Goal: Task Accomplishment & Management: Manage account settings

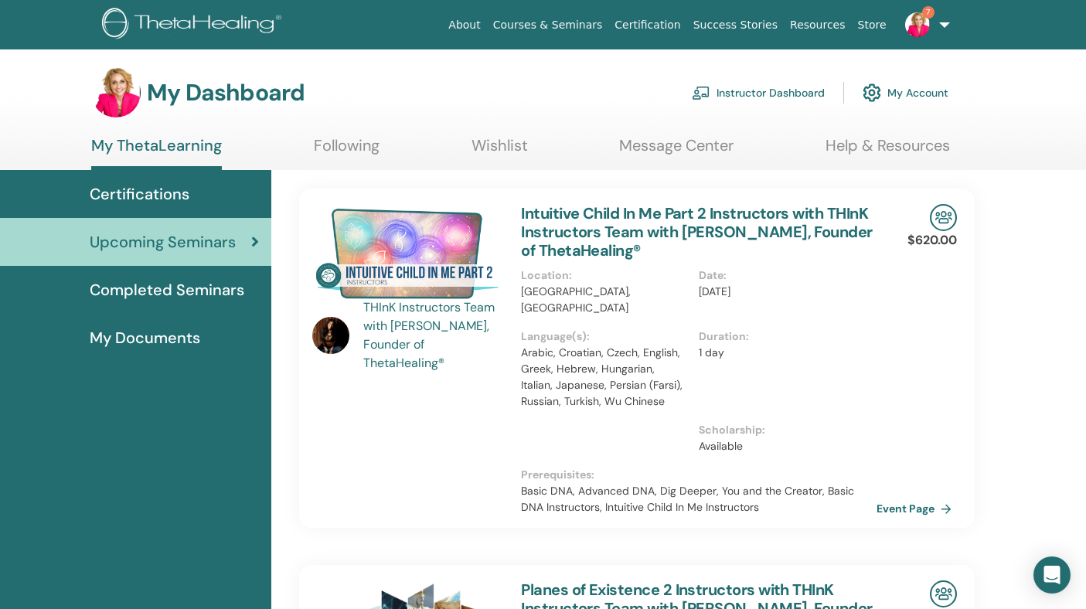
click at [149, 199] on span "Certifications" at bounding box center [140, 193] width 100 height 23
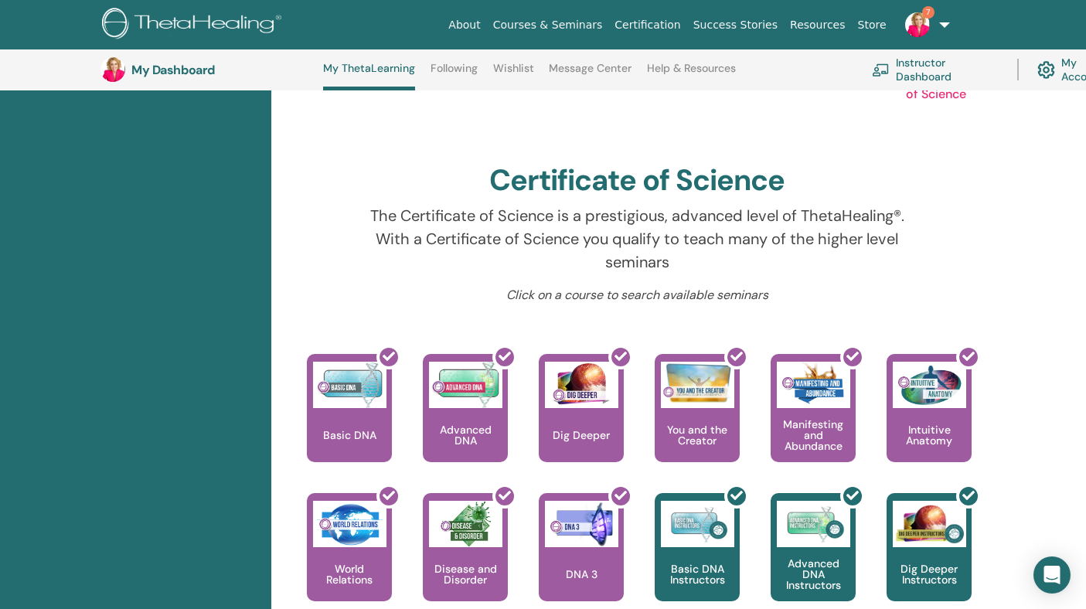
scroll to position [431, 0]
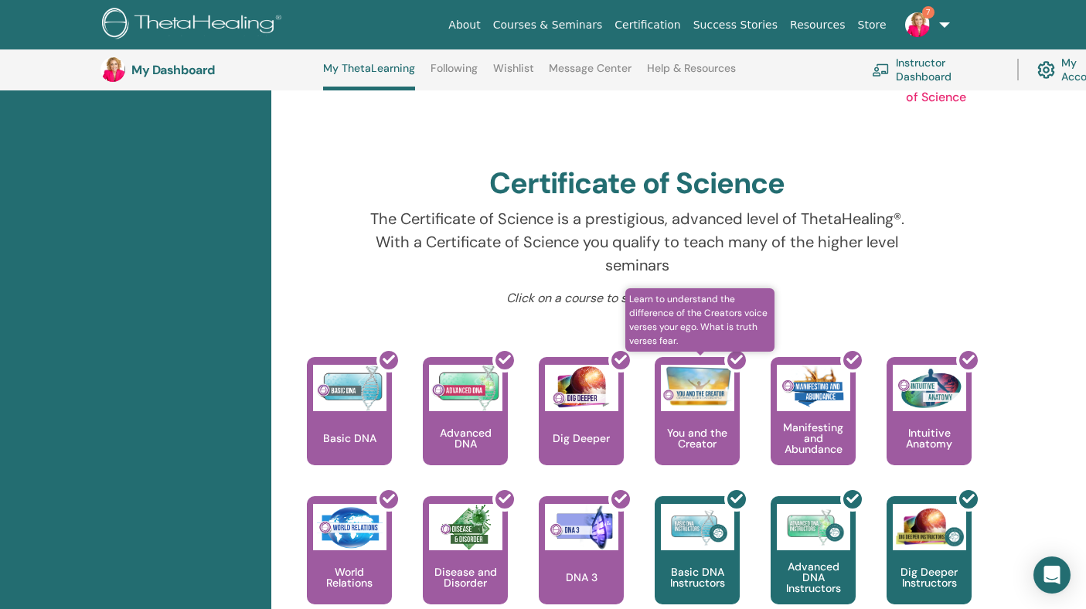
click at [717, 392] on div at bounding box center [706, 417] width 85 height 139
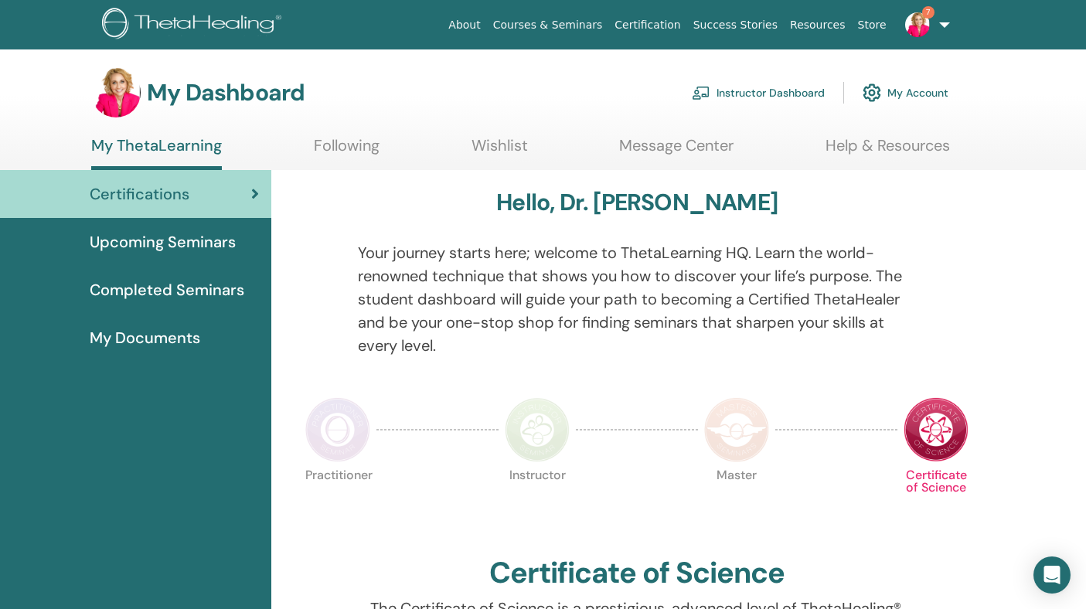
click at [190, 336] on span "My Documents" at bounding box center [145, 337] width 111 height 23
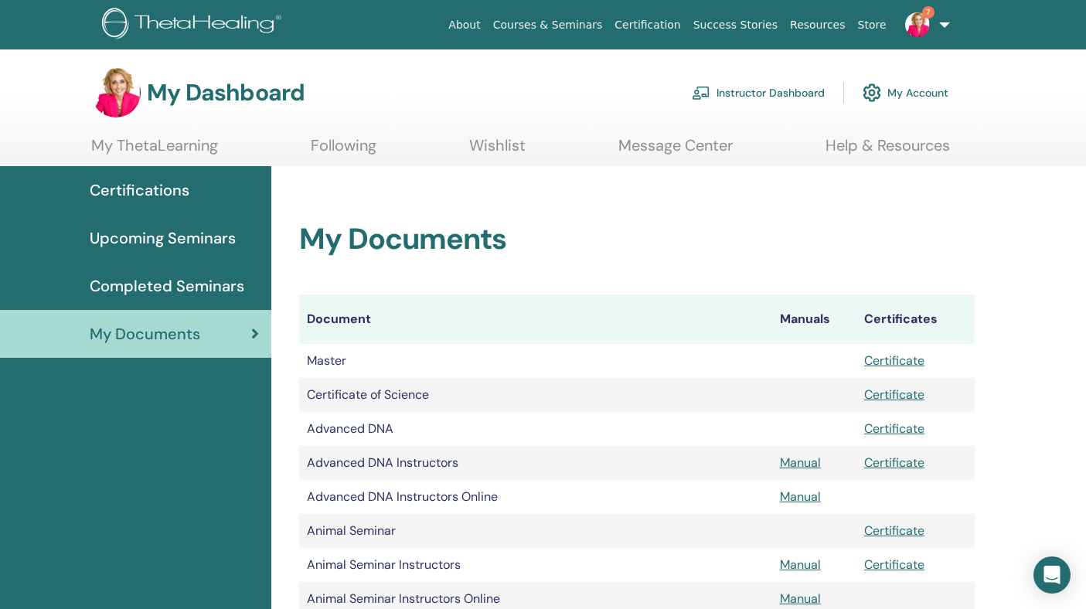
click at [178, 191] on span "Certifications" at bounding box center [140, 190] width 100 height 23
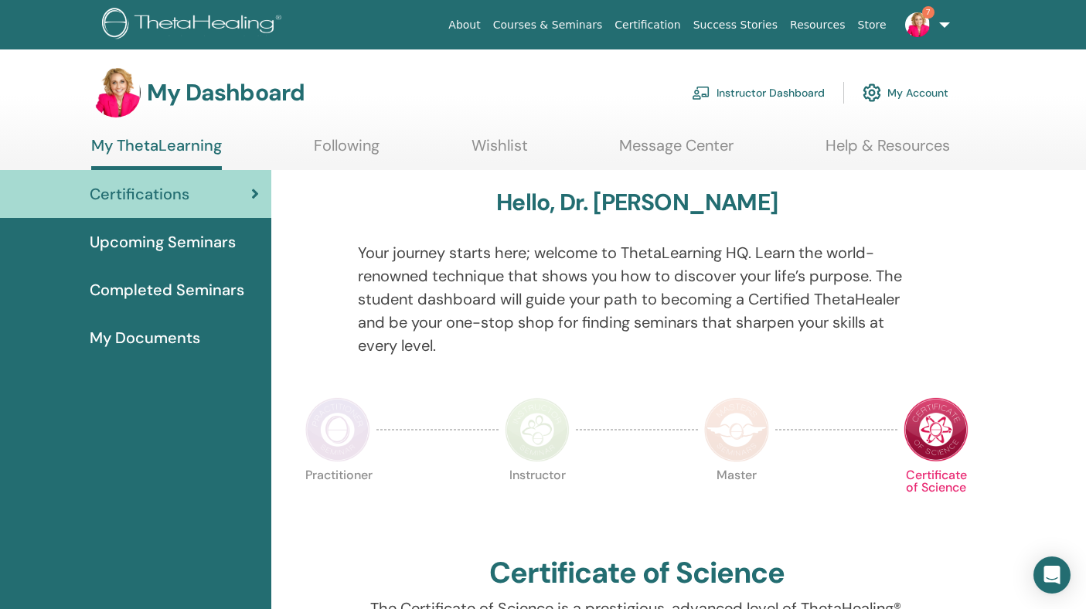
click at [894, 144] on link "Help & Resources" at bounding box center [888, 151] width 124 height 30
click at [503, 140] on link "Wishlist" at bounding box center [500, 151] width 56 height 30
click at [776, 96] on link "Instructor Dashboard" at bounding box center [758, 93] width 133 height 34
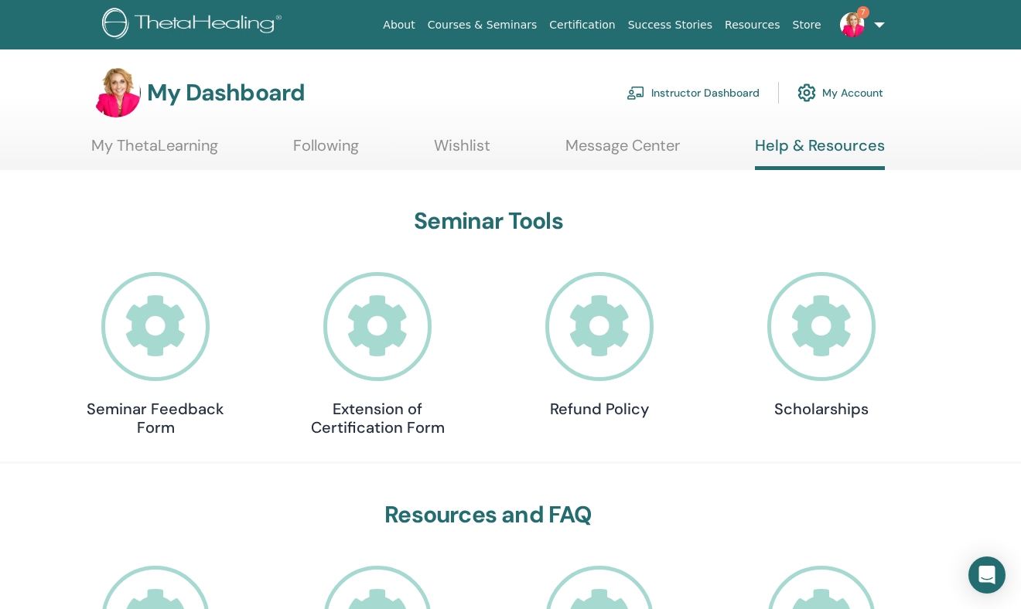
click at [124, 160] on link "My ThetaLearning" at bounding box center [154, 151] width 127 height 30
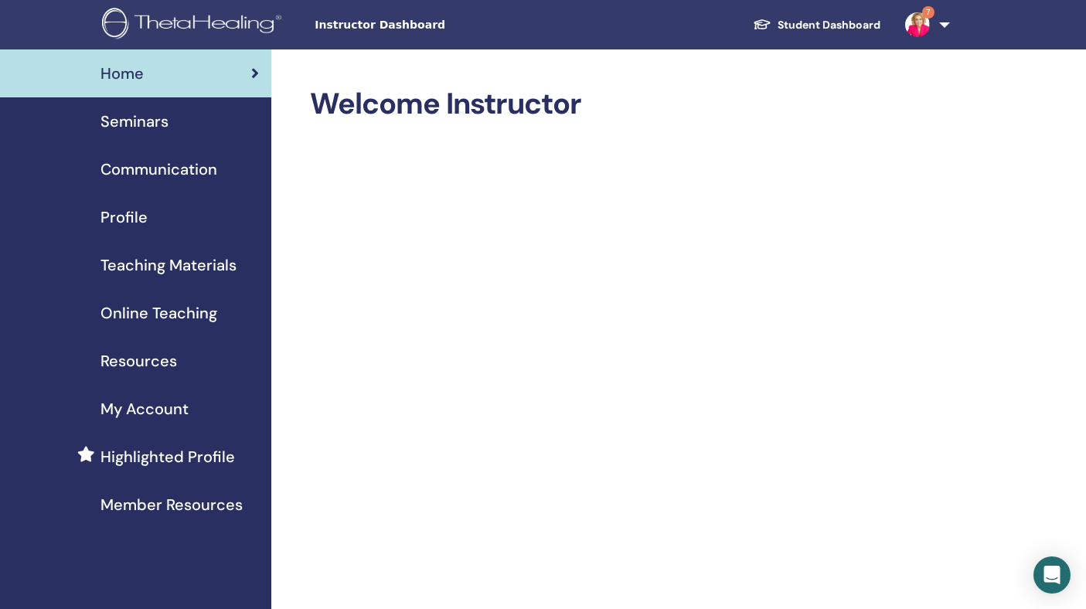
click at [140, 450] on span "Highlighted Profile" at bounding box center [168, 456] width 135 height 23
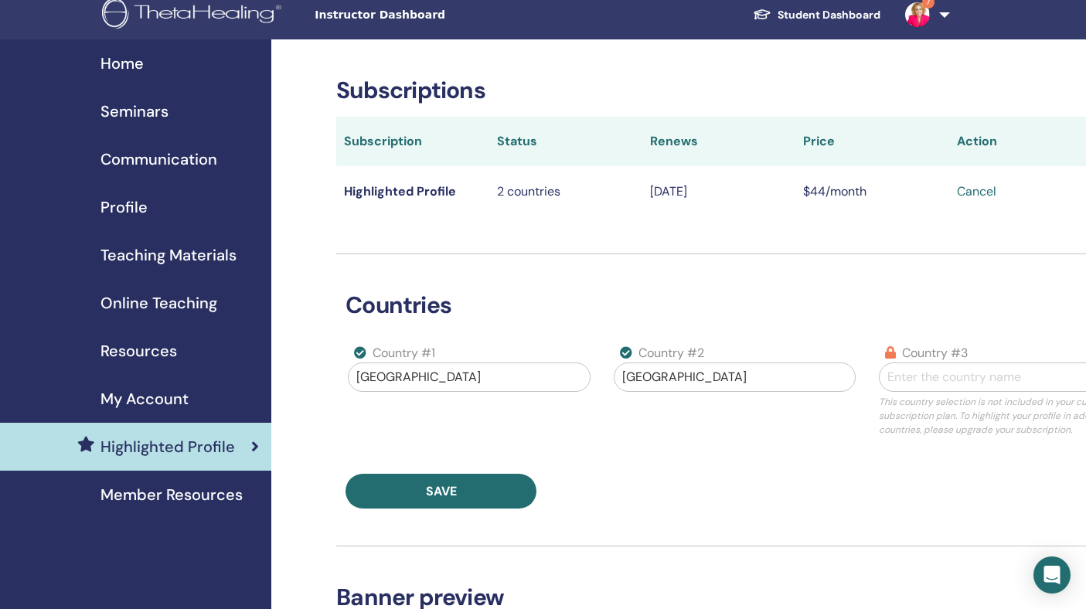
scroll to position [9, 0]
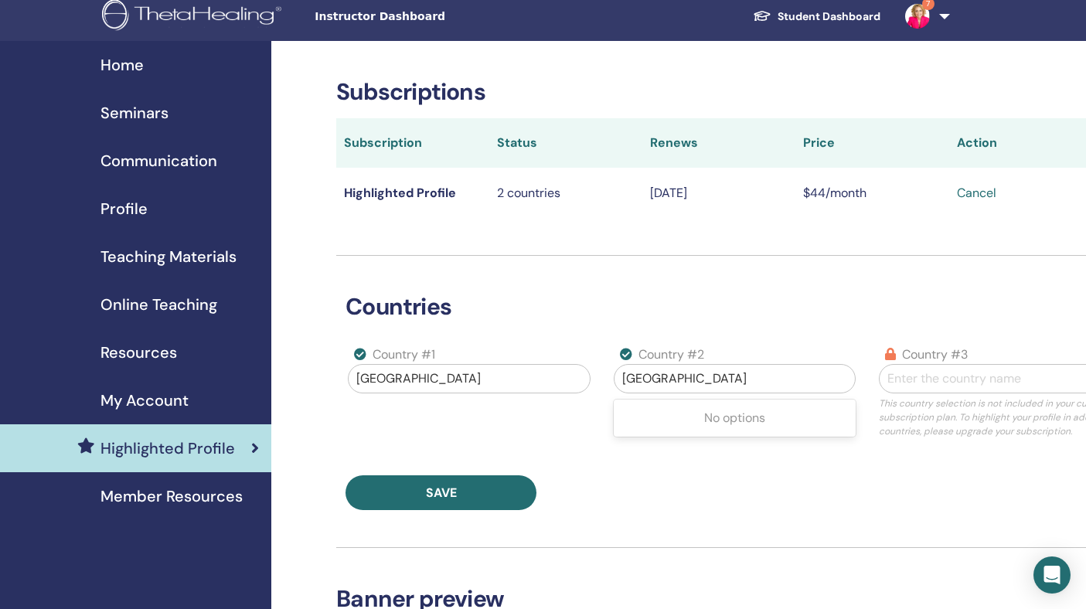
click at [684, 377] on div at bounding box center [734, 379] width 225 height 22
click at [520, 370] on div at bounding box center [468, 379] width 225 height 22
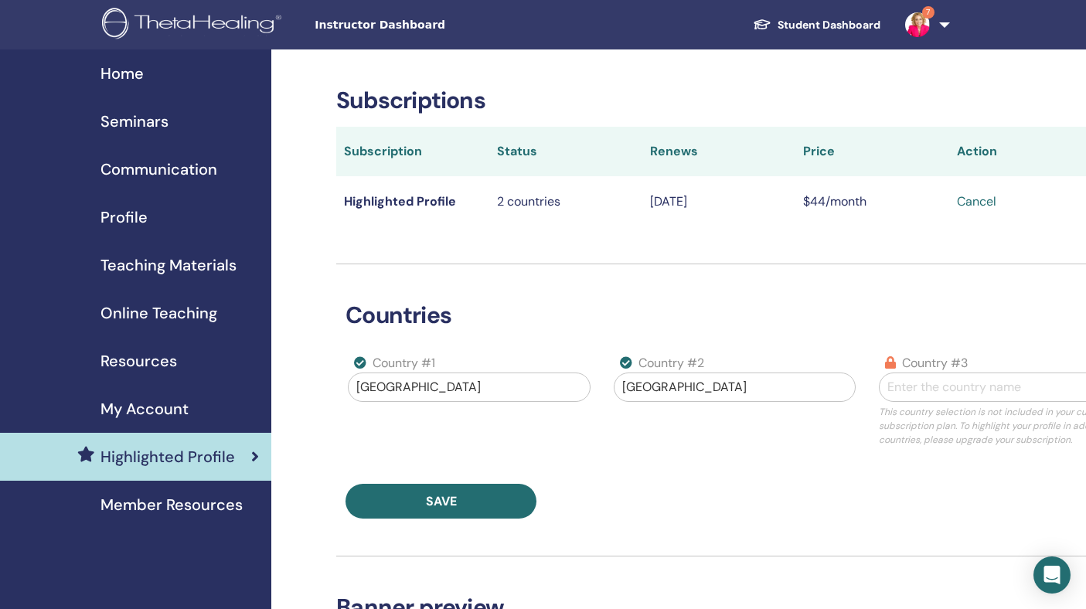
click at [186, 122] on div "Seminars" at bounding box center [135, 121] width 247 height 23
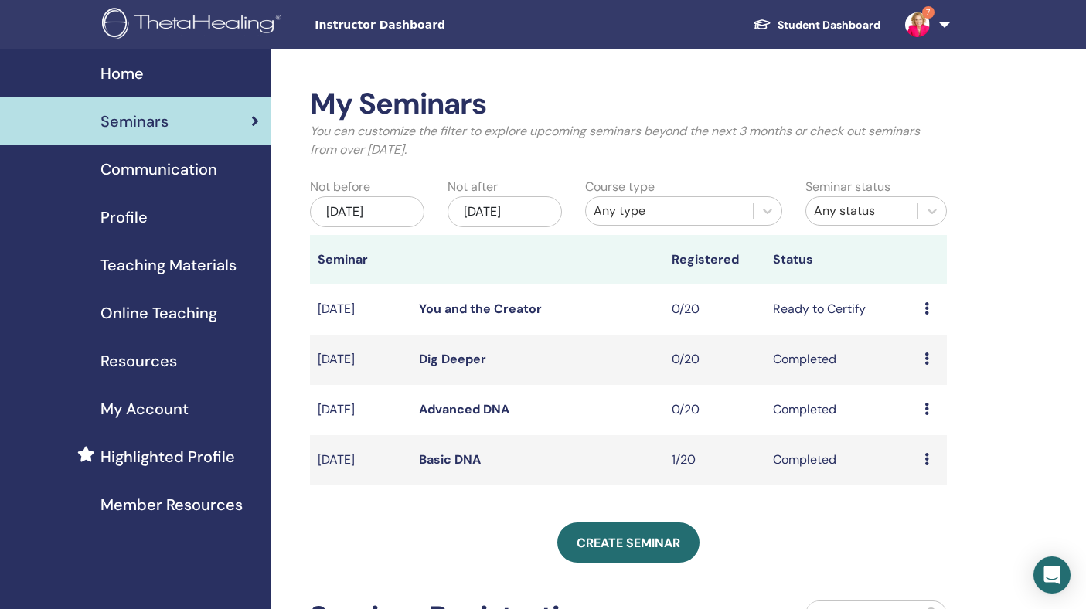
click at [167, 160] on span "Communication" at bounding box center [159, 169] width 117 height 23
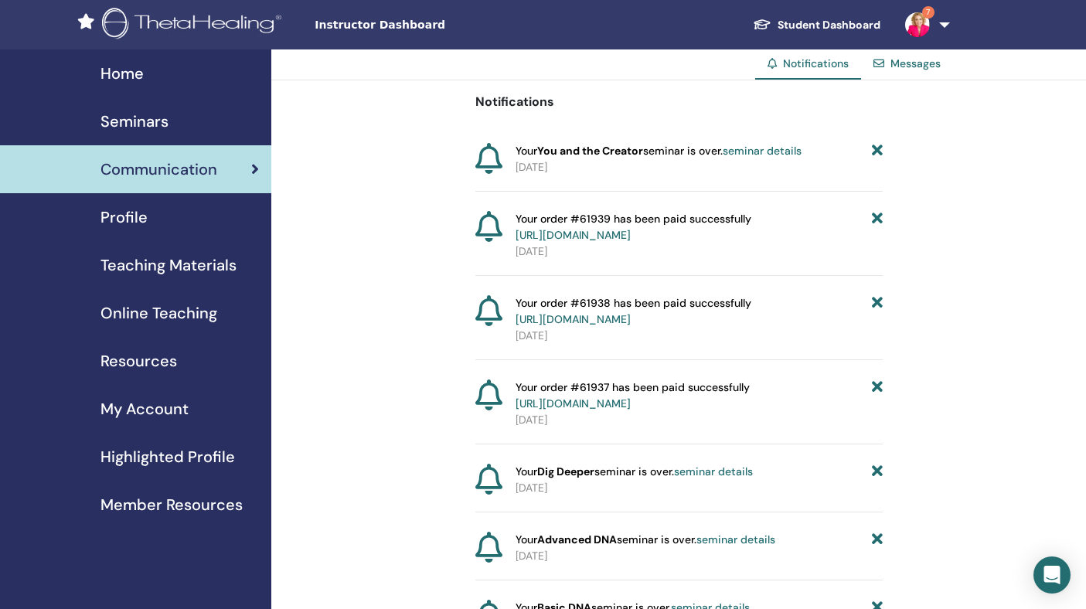
click at [158, 220] on div "Profile" at bounding box center [135, 217] width 247 height 23
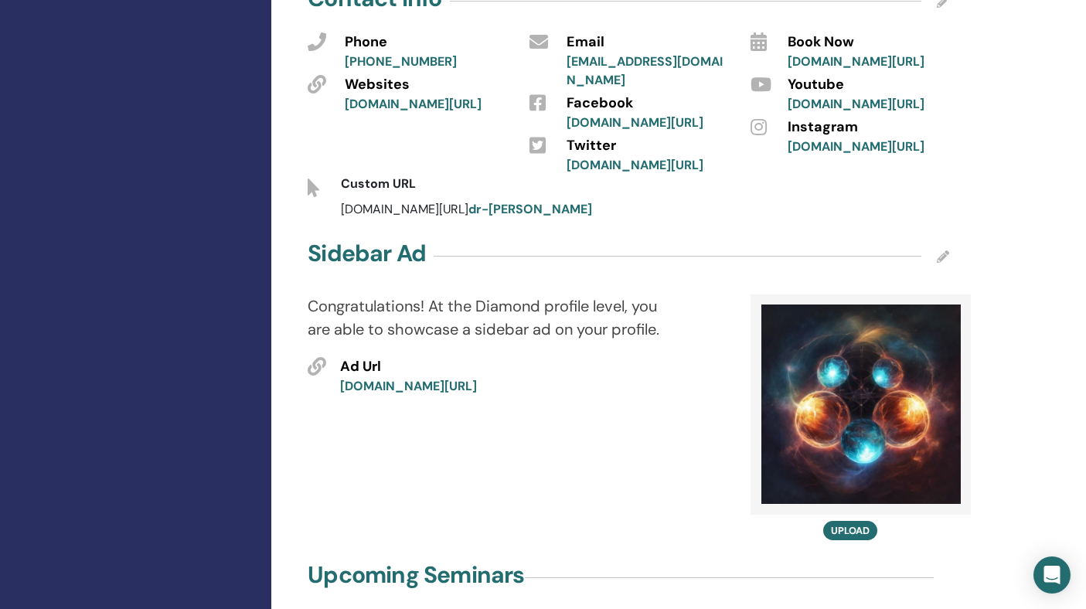
scroll to position [744, 0]
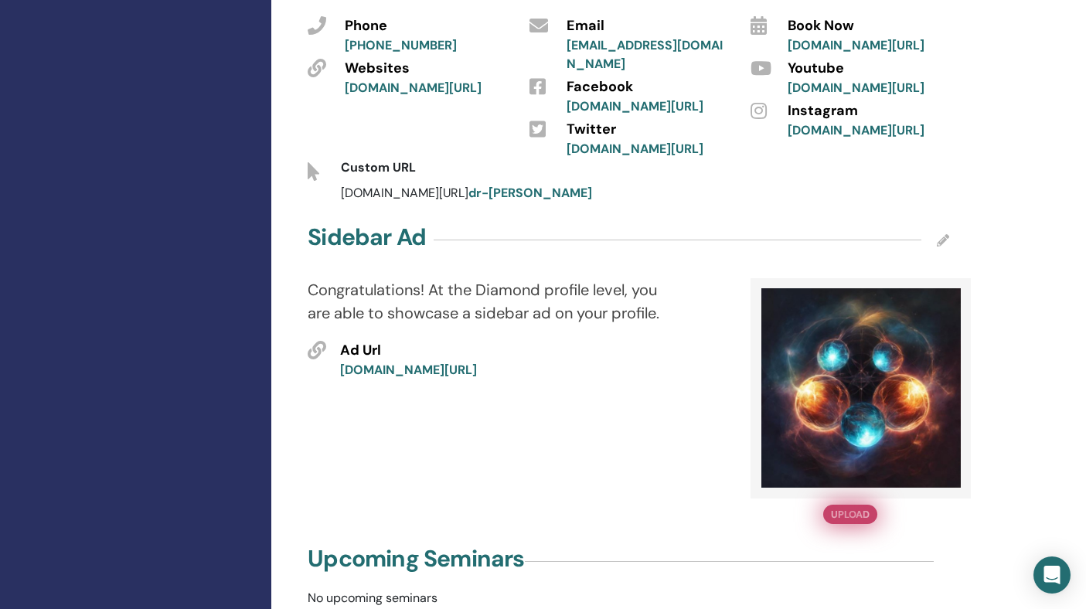
click at [842, 505] on button "Upload" at bounding box center [850, 514] width 54 height 19
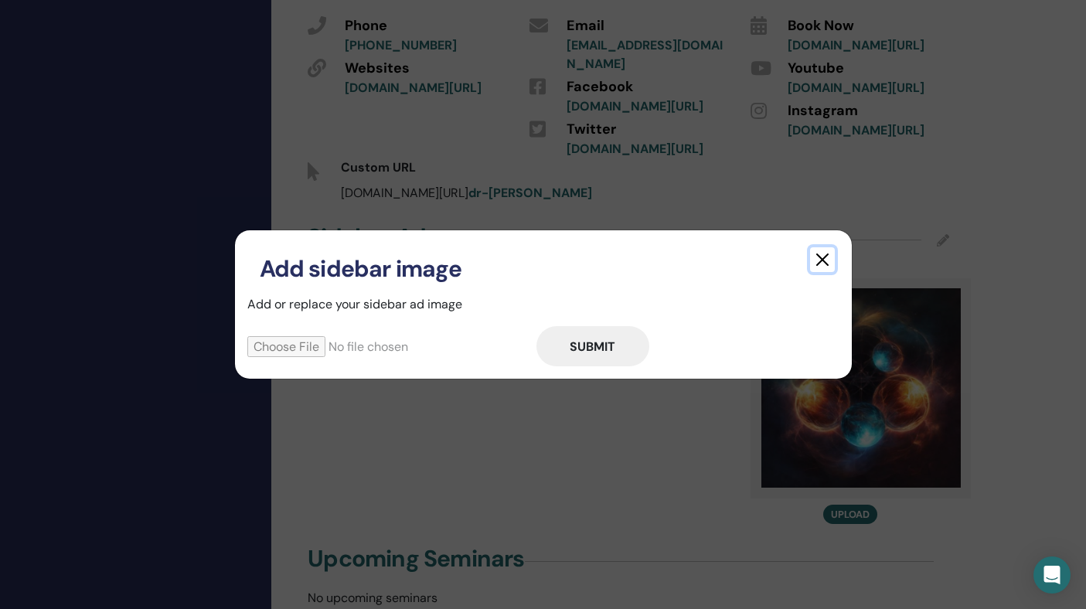
click at [828, 259] on button "button" at bounding box center [822, 259] width 25 height 25
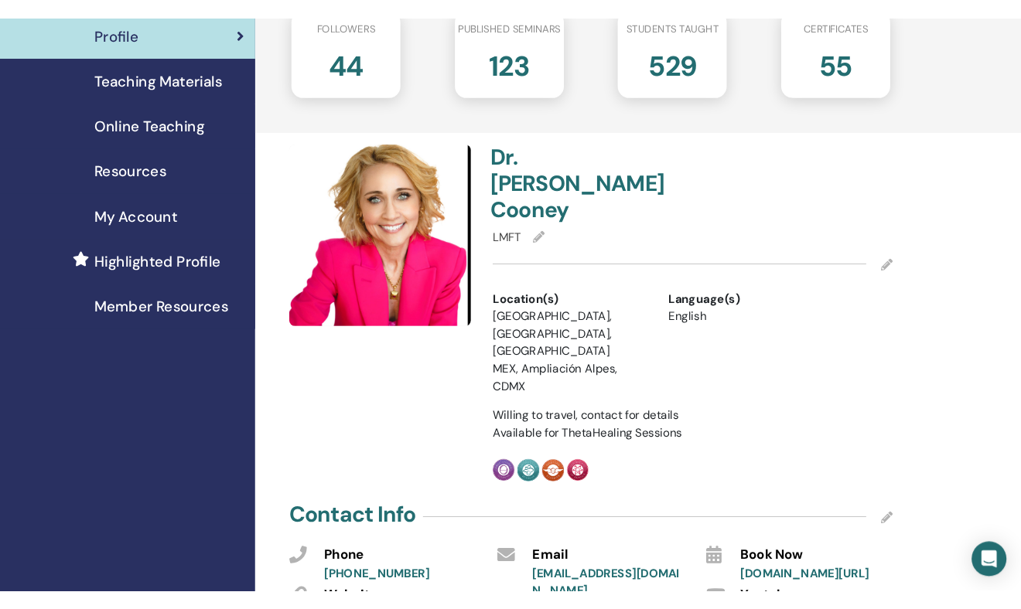
scroll to position [277, 0]
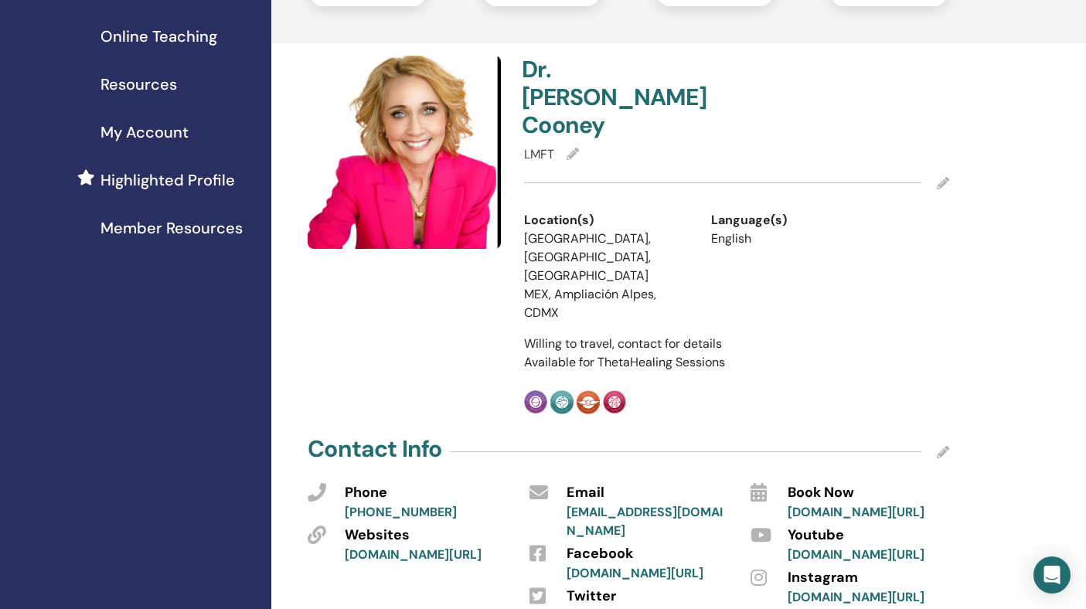
click at [422, 205] on img at bounding box center [404, 152] width 193 height 193
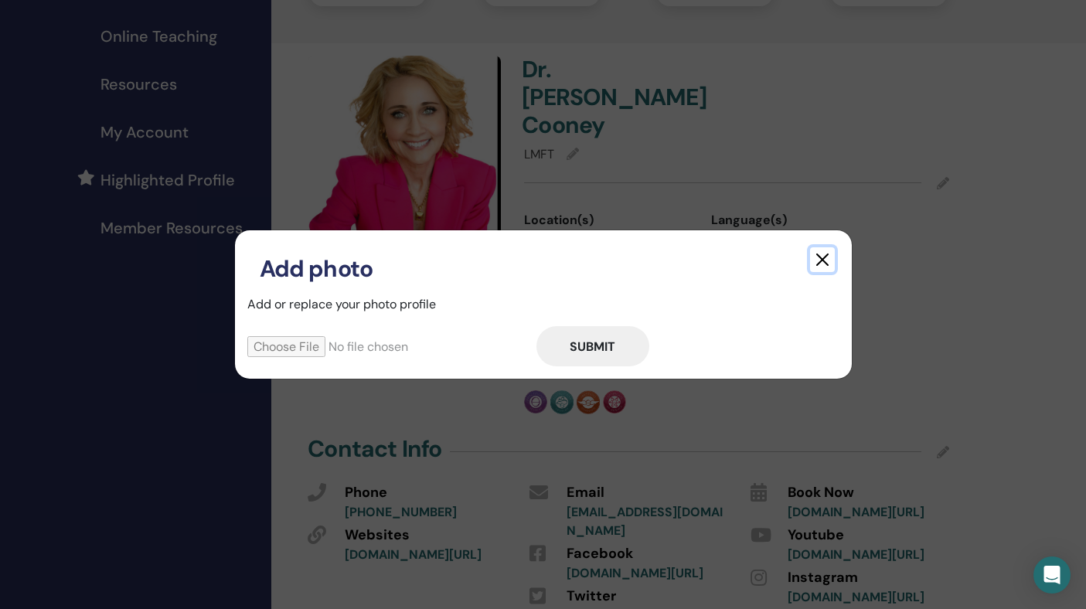
click at [820, 258] on button "button" at bounding box center [822, 259] width 25 height 25
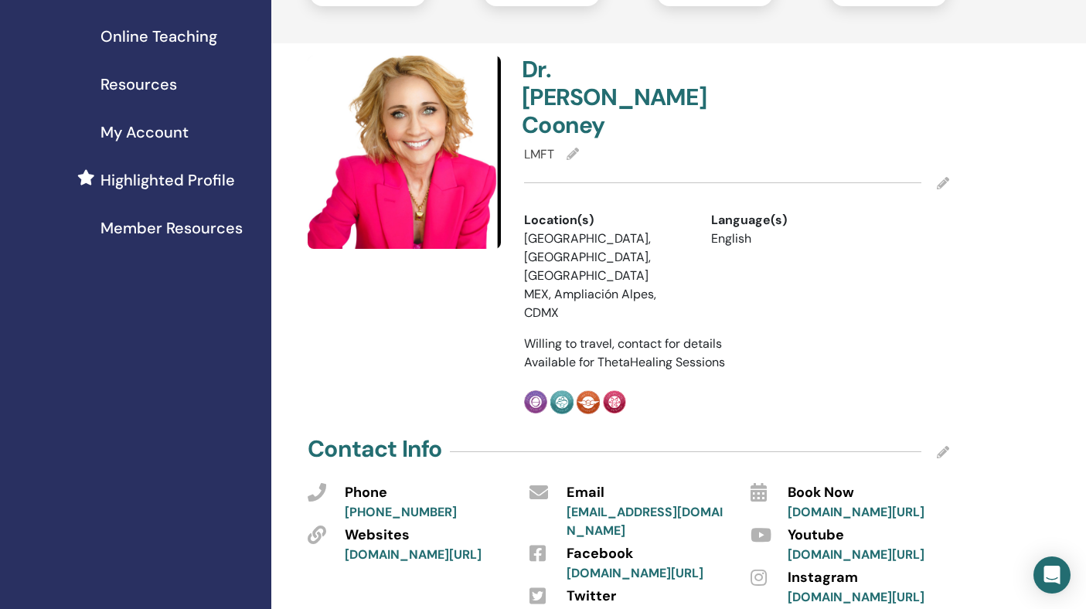
drag, startPoint x: 367, startPoint y: 148, endPoint x: 390, endPoint y: 148, distance: 24.0
click at [390, 148] on img at bounding box center [404, 152] width 193 height 193
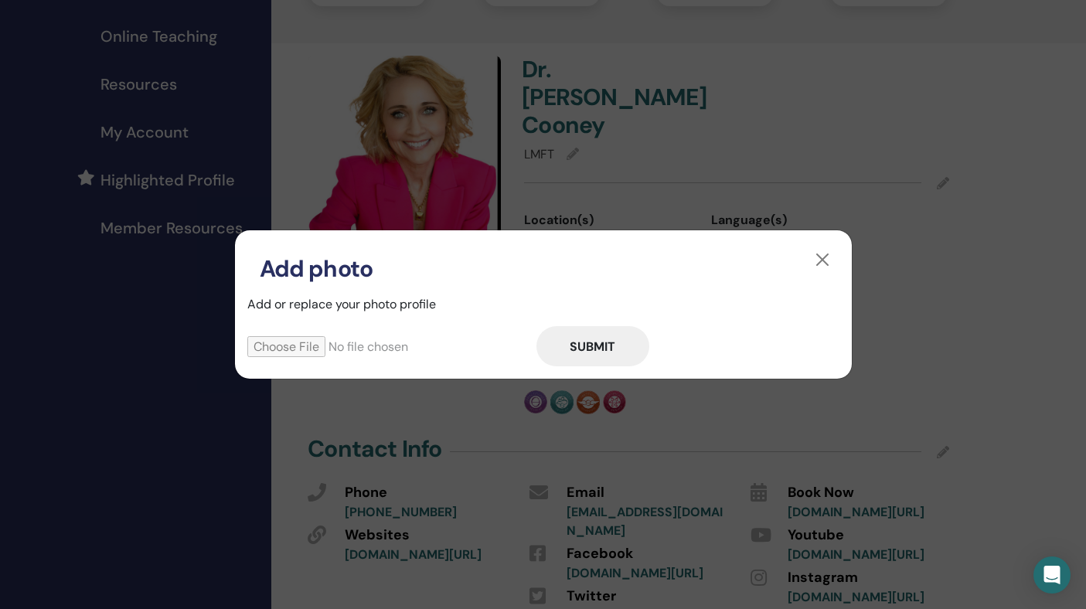
click at [282, 347] on input "file" at bounding box center [391, 346] width 289 height 21
type input "**********"
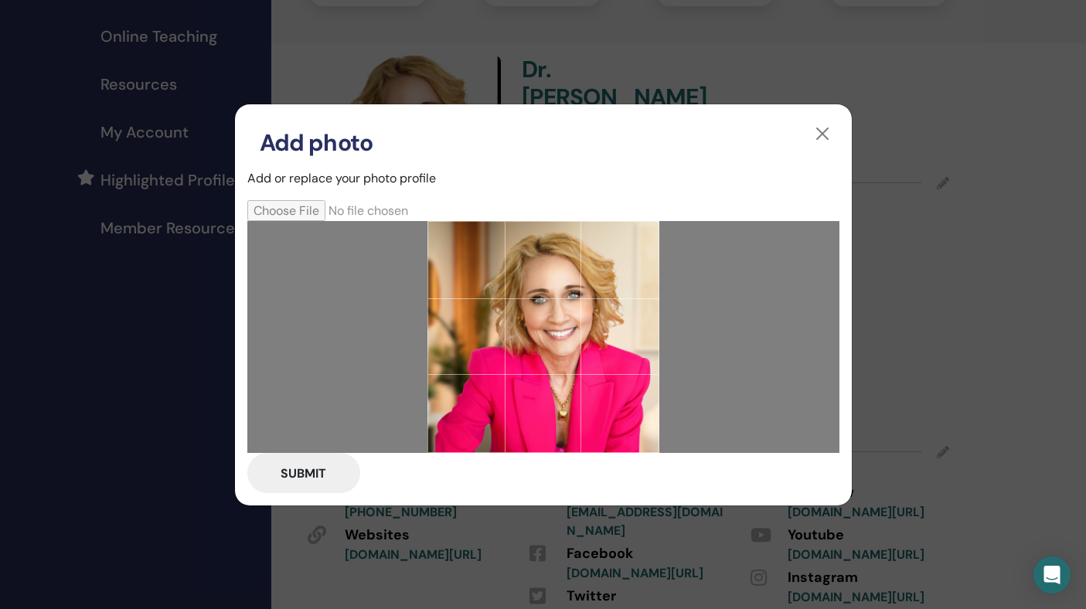
click at [291, 468] on button "Submit" at bounding box center [303, 473] width 113 height 40
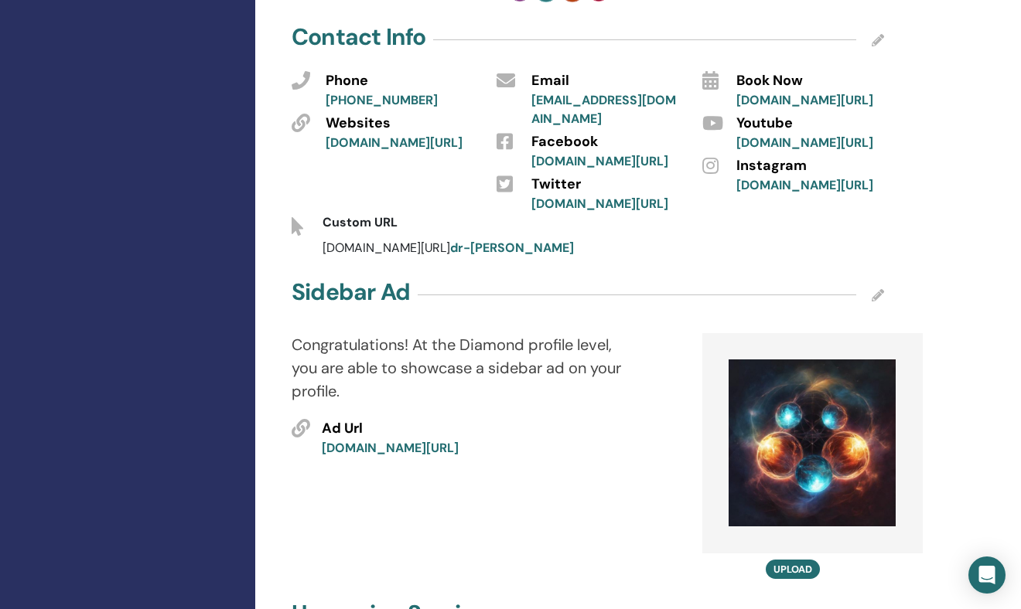
scroll to position [679, 0]
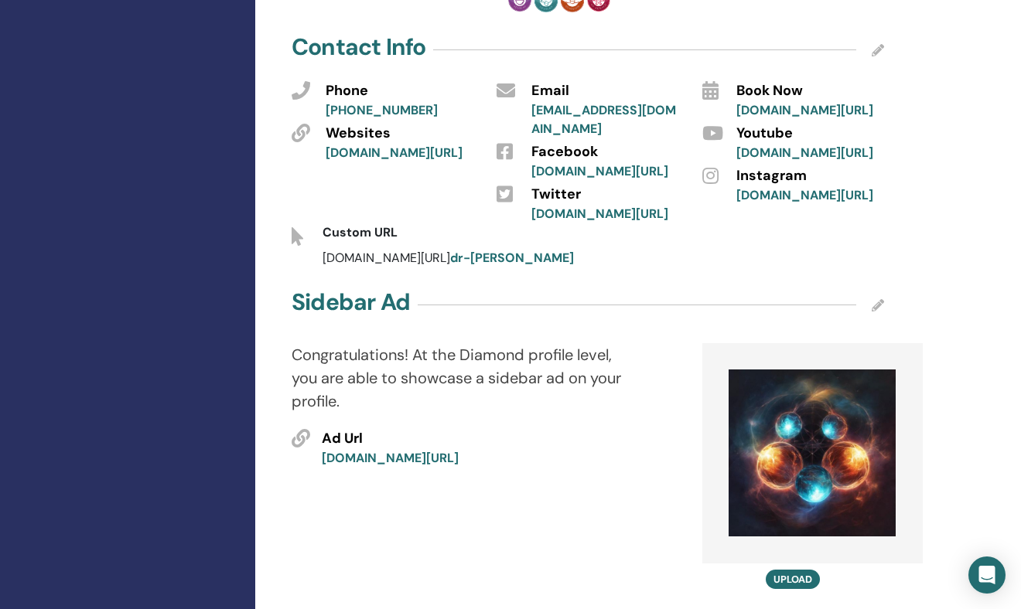
click at [792, 416] on img at bounding box center [811, 453] width 167 height 167
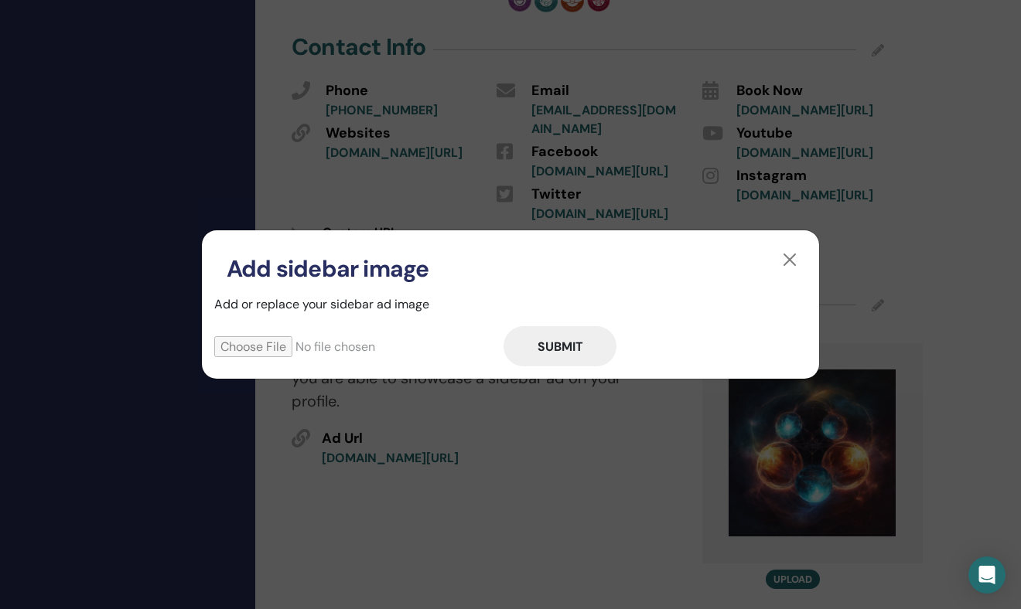
click at [273, 341] on input "file" at bounding box center [358, 346] width 289 height 21
click at [264, 351] on input "file" at bounding box center [358, 346] width 289 height 21
type input "**********"
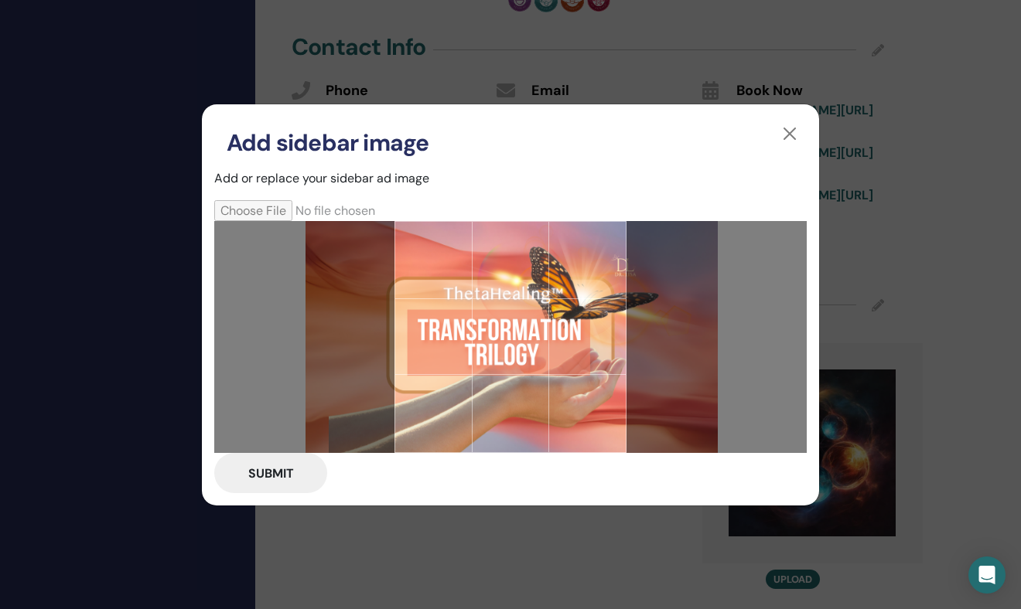
click at [496, 311] on div at bounding box center [510, 337] width 232 height 232
click at [784, 131] on button "button" at bounding box center [789, 133] width 25 height 25
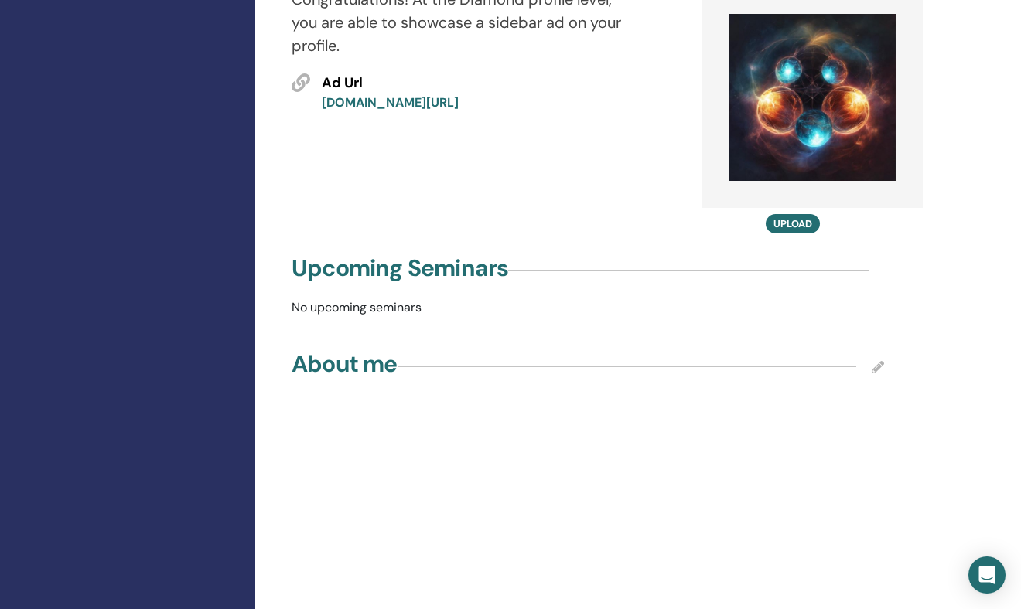
scroll to position [1008, 0]
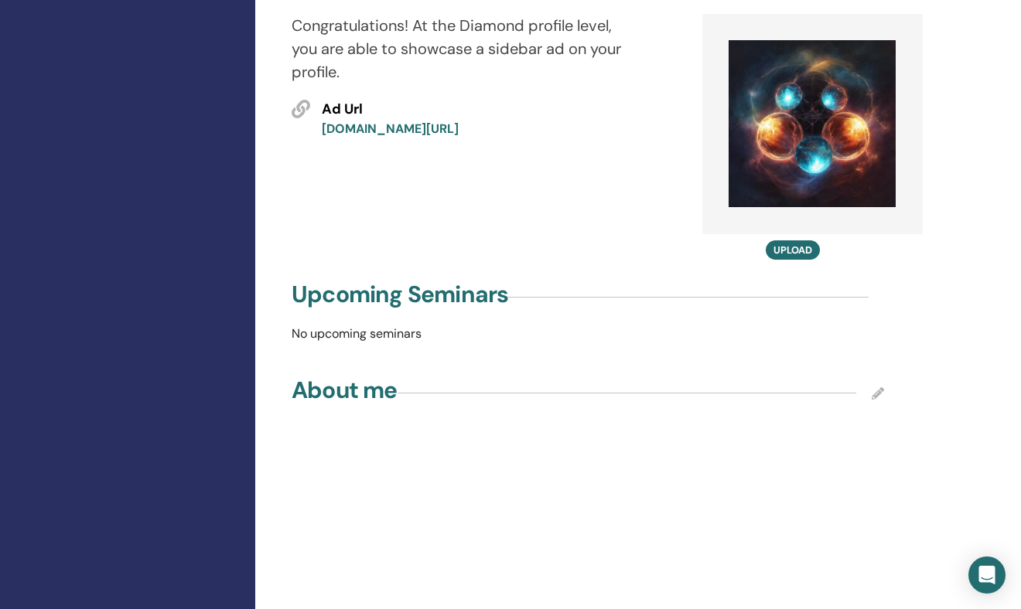
click at [798, 71] on img at bounding box center [811, 123] width 167 height 167
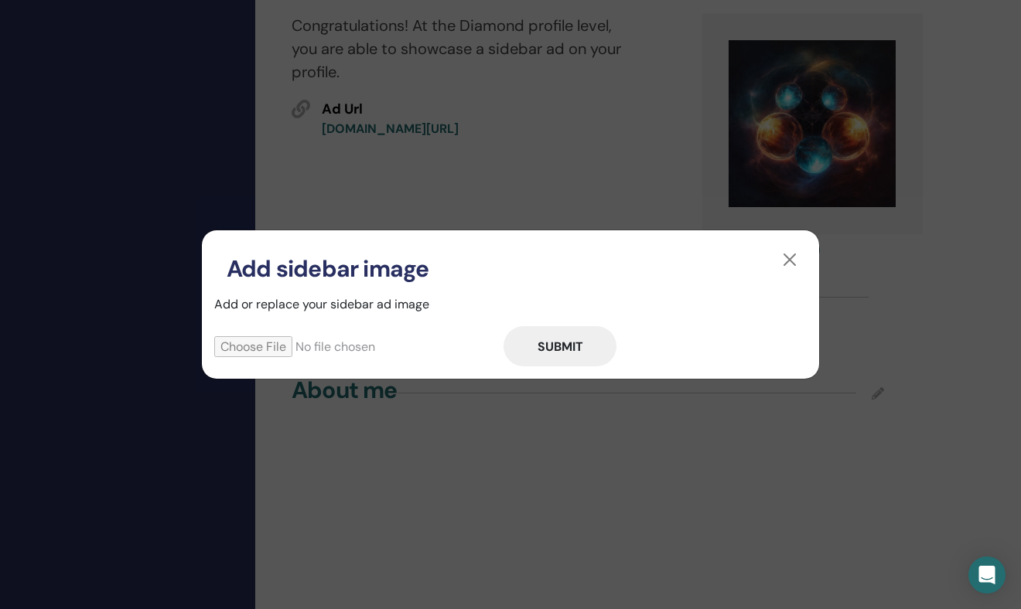
click at [247, 341] on input "file" at bounding box center [358, 346] width 289 height 21
click at [271, 347] on input "file" at bounding box center [358, 346] width 289 height 21
type input "**********"
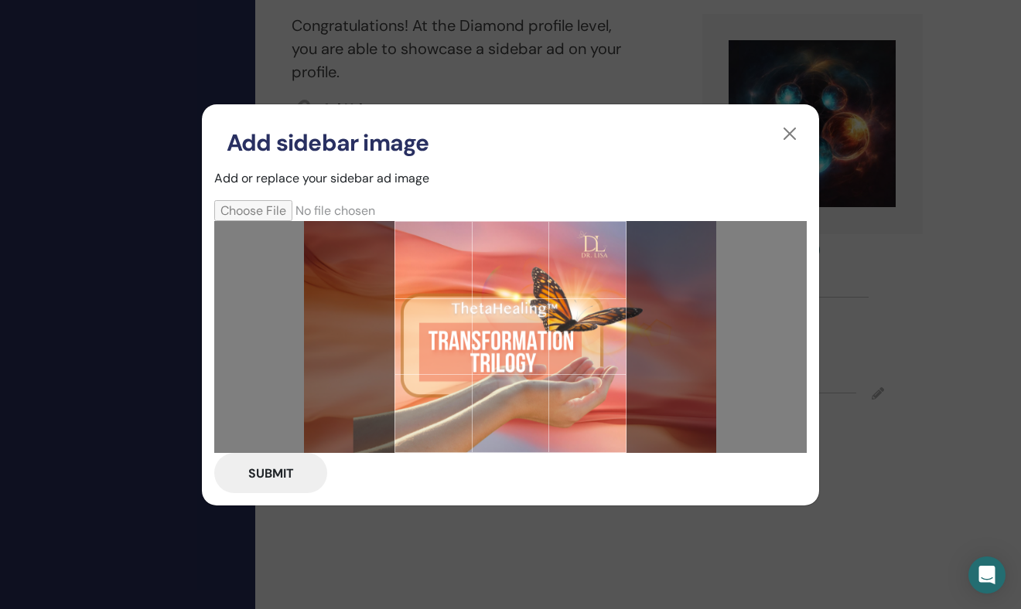
click at [267, 472] on button "Submit" at bounding box center [270, 473] width 113 height 40
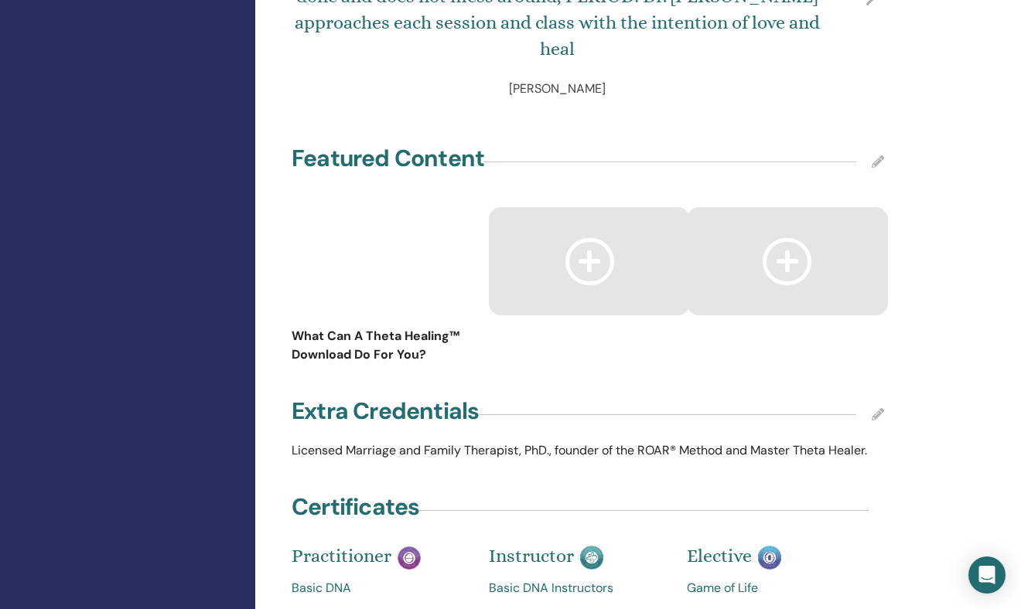
scroll to position [2309, 0]
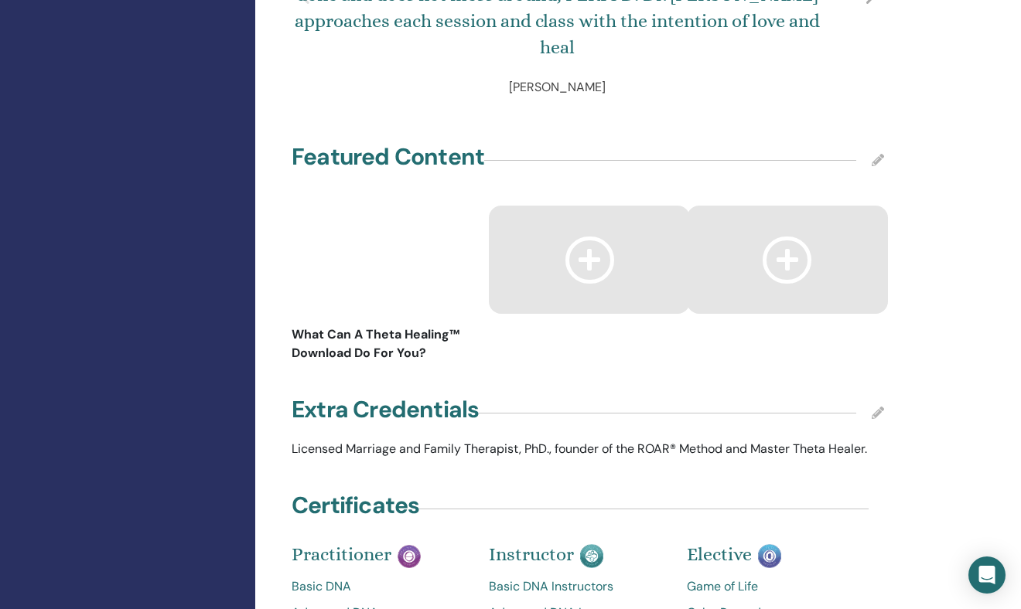
click at [551, 206] on div at bounding box center [589, 260] width 201 height 108
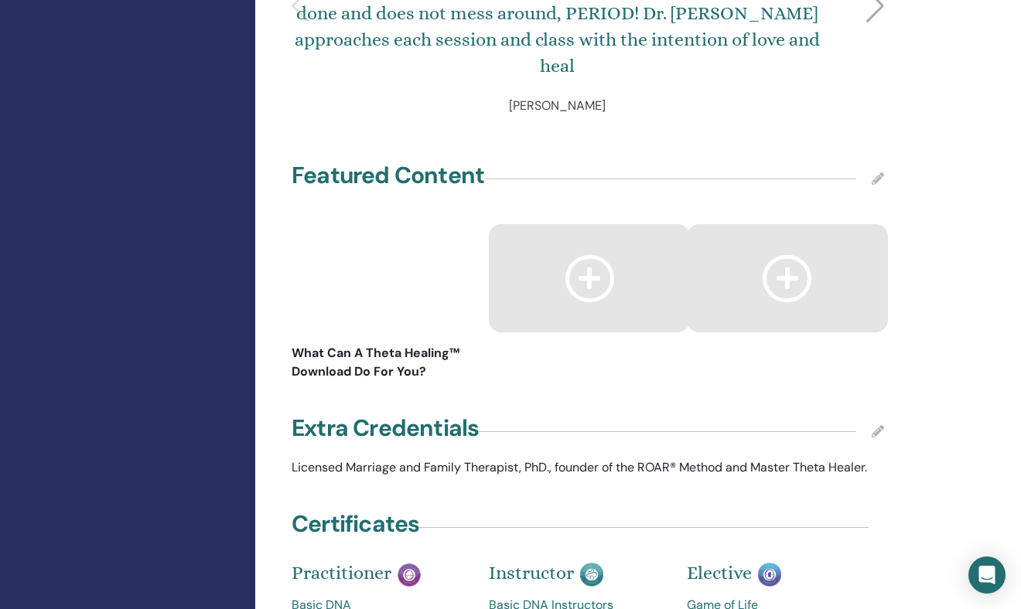
scroll to position [2290, 0]
click at [594, 256] on icon at bounding box center [589, 279] width 49 height 47
click at [872, 173] on icon at bounding box center [877, 179] width 12 height 12
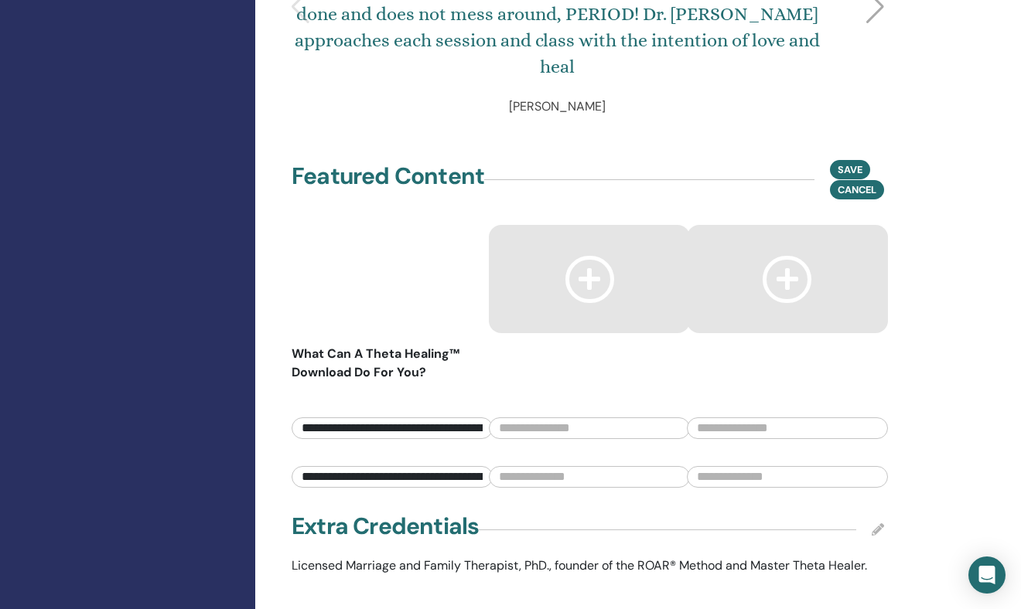
click at [406, 466] on input "**********" at bounding box center [392, 477] width 201 height 22
click at [534, 418] on input "text" at bounding box center [589, 429] width 201 height 22
click at [687, 418] on input "text" at bounding box center [787, 429] width 201 height 22
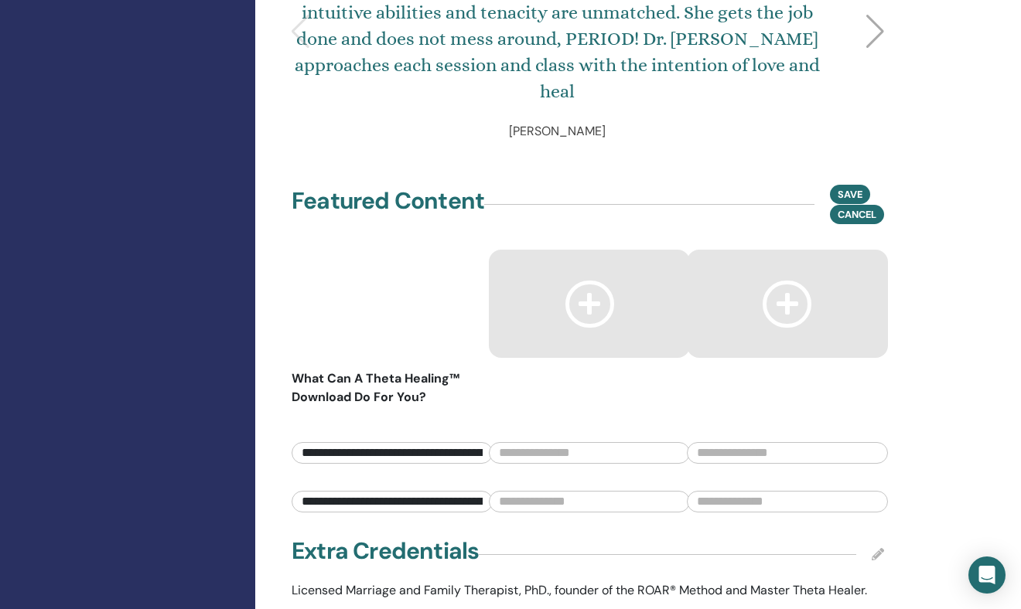
scroll to position [2079, 0]
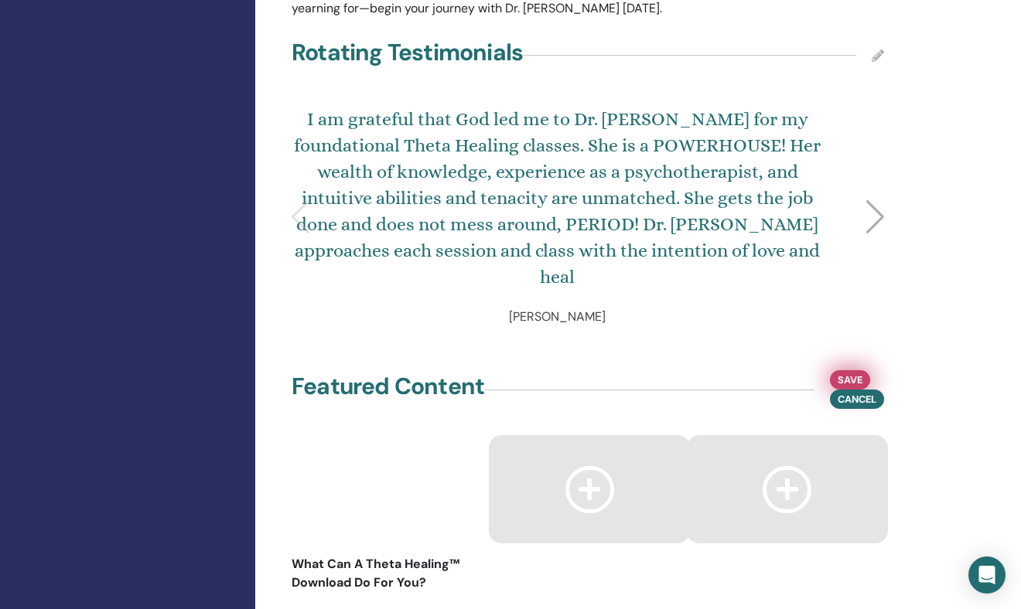
click at [857, 372] on span "Save" at bounding box center [849, 380] width 25 height 16
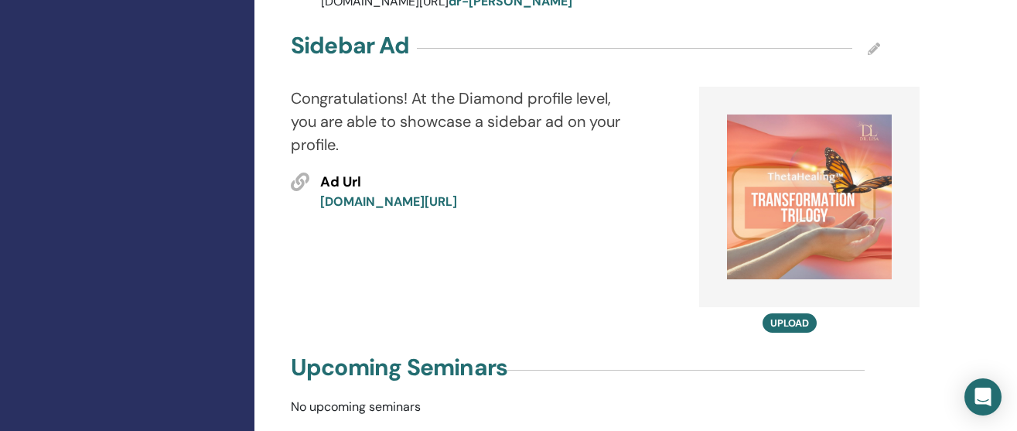
scroll to position [883, 0]
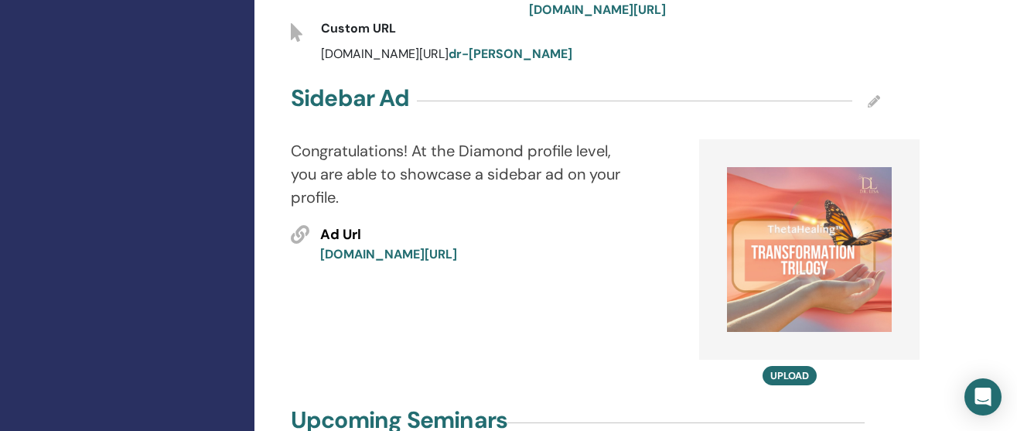
click at [295, 225] on icon at bounding box center [300, 234] width 19 height 19
click at [877, 95] on icon at bounding box center [874, 101] width 12 height 12
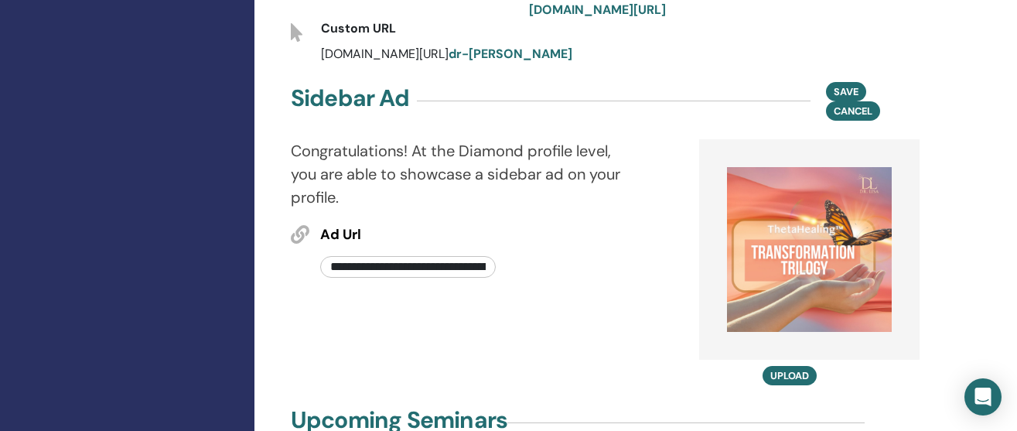
click at [453, 256] on input "**********" at bounding box center [408, 267] width 176 height 22
paste input "text"
type input "**********"
click at [843, 83] on span "Save" at bounding box center [846, 91] width 25 height 16
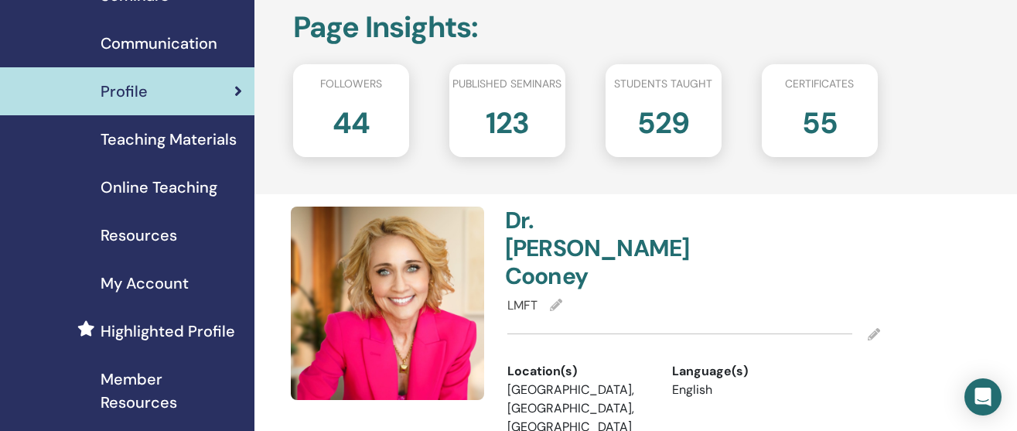
scroll to position [0, 0]
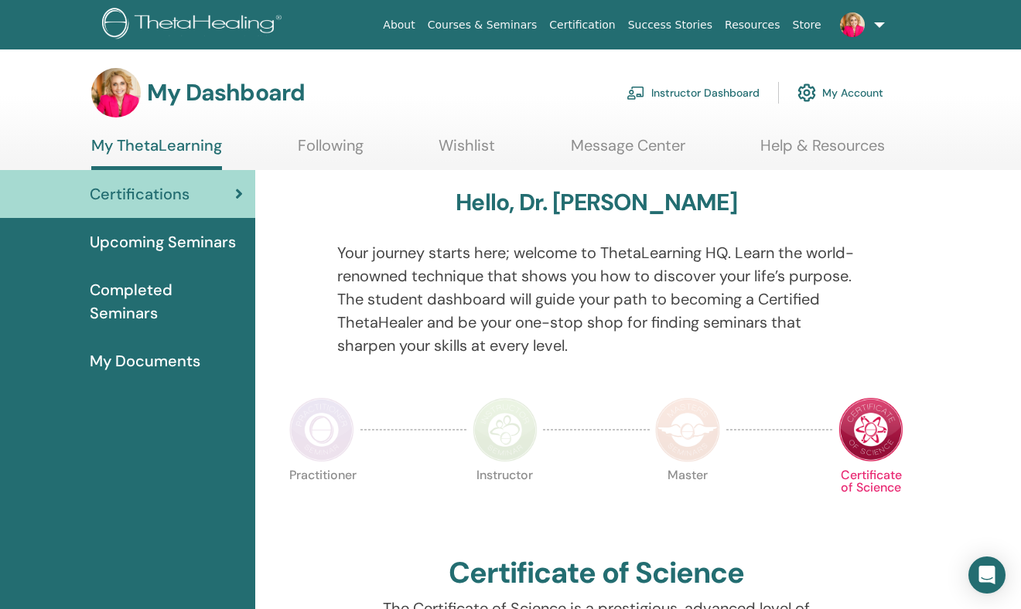
drag, startPoint x: 104, startPoint y: 290, endPoint x: 735, endPoint y: 234, distance: 633.4
click at [104, 290] on span "Completed Seminars" at bounding box center [166, 301] width 153 height 46
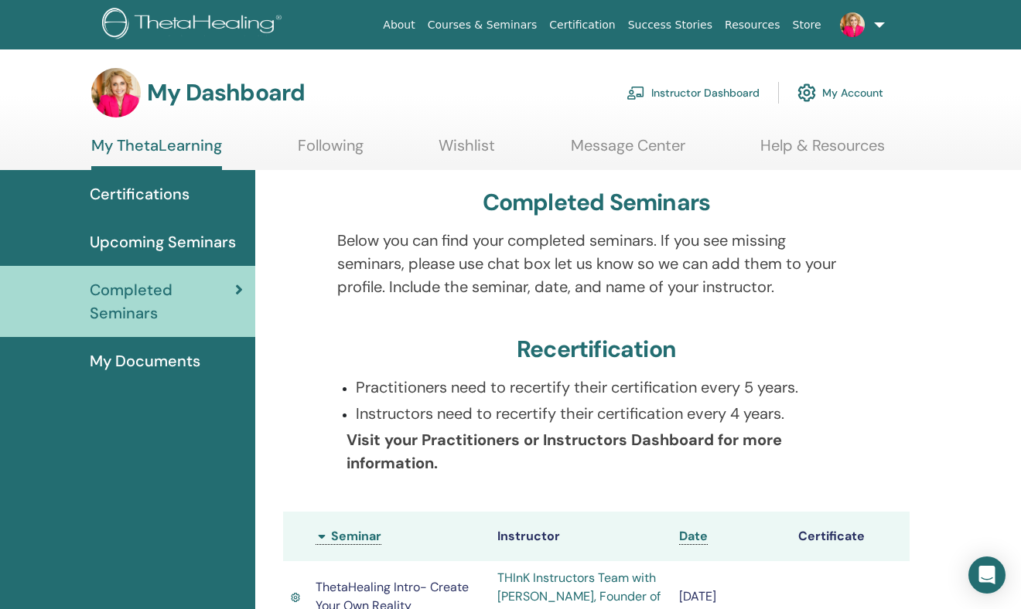
click at [514, 23] on link "Courses & Seminars" at bounding box center [482, 25] width 122 height 29
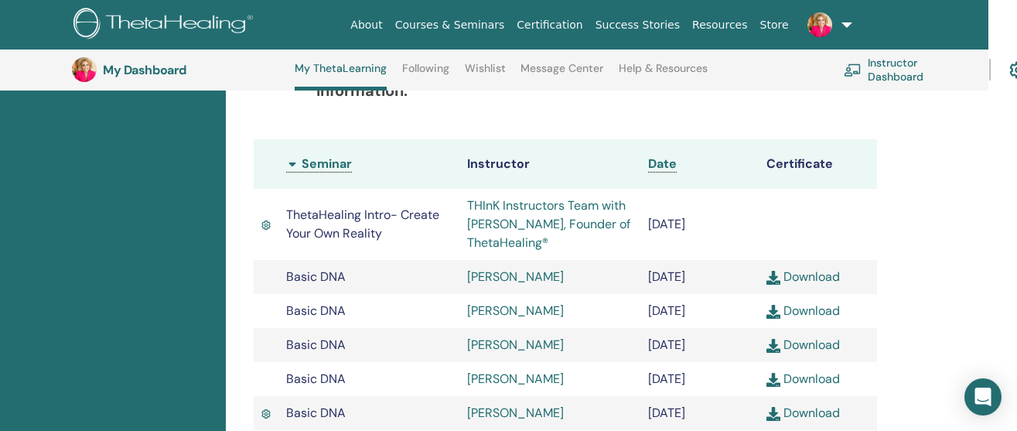
scroll to position [414, 0]
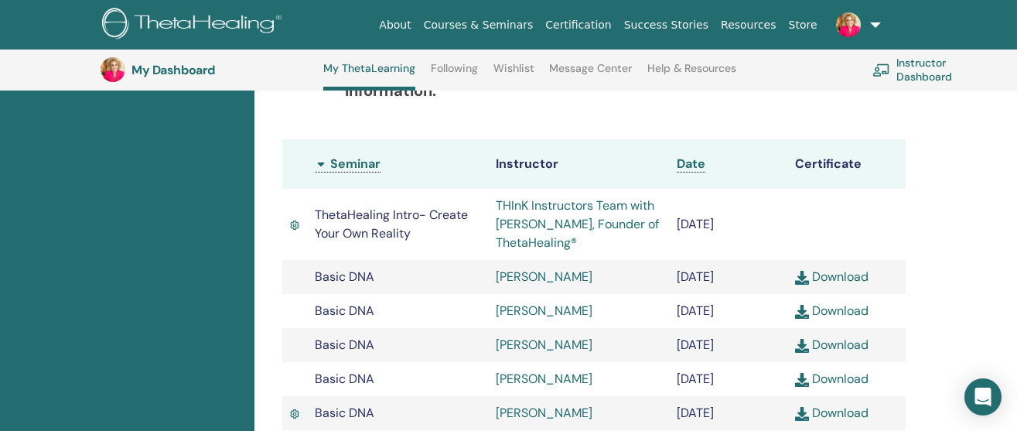
click at [910, 67] on link "Instructor Dashboard" at bounding box center [935, 70] width 127 height 34
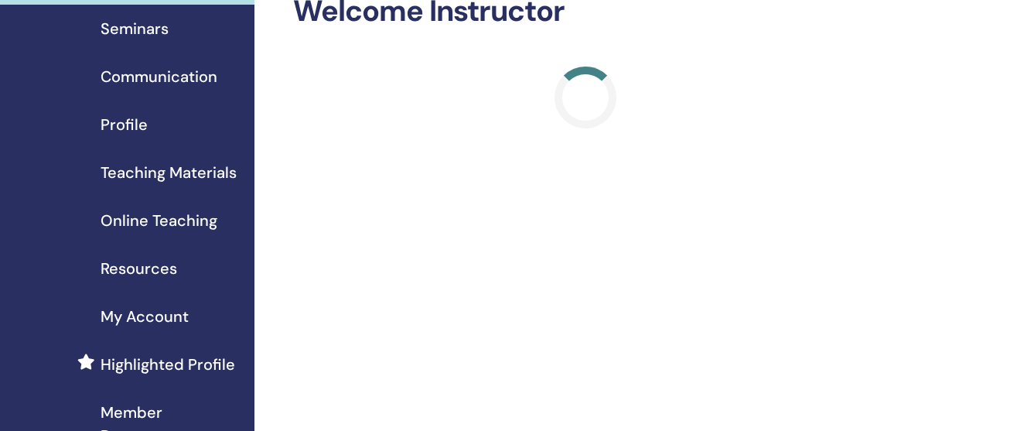
scroll to position [193, 0]
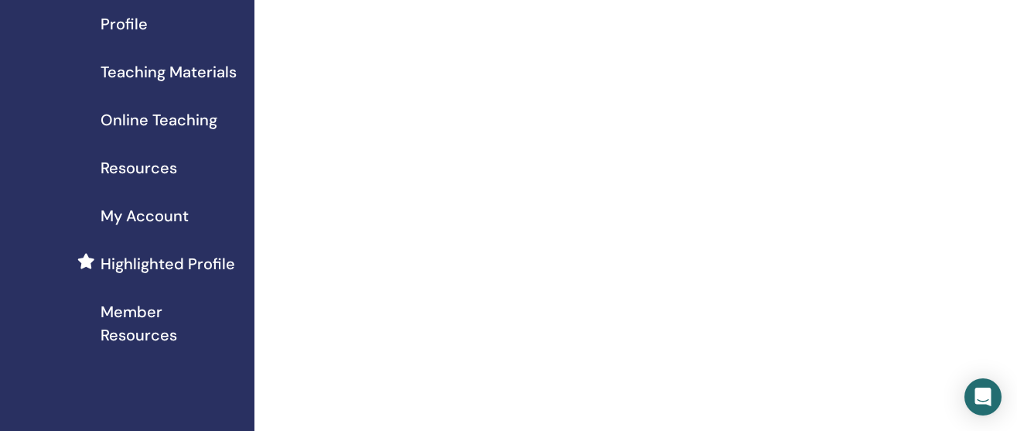
click at [188, 314] on span "Member Resources" at bounding box center [171, 323] width 141 height 46
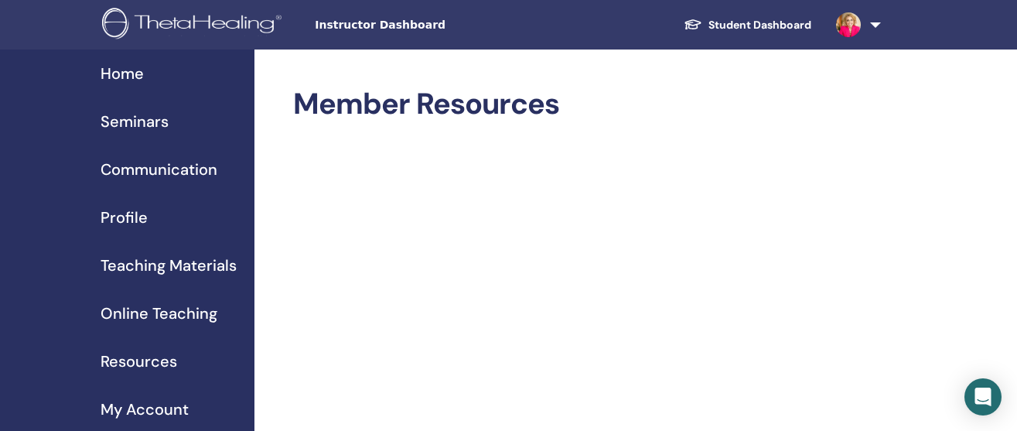
click at [146, 127] on span "Seminars" at bounding box center [135, 121] width 68 height 23
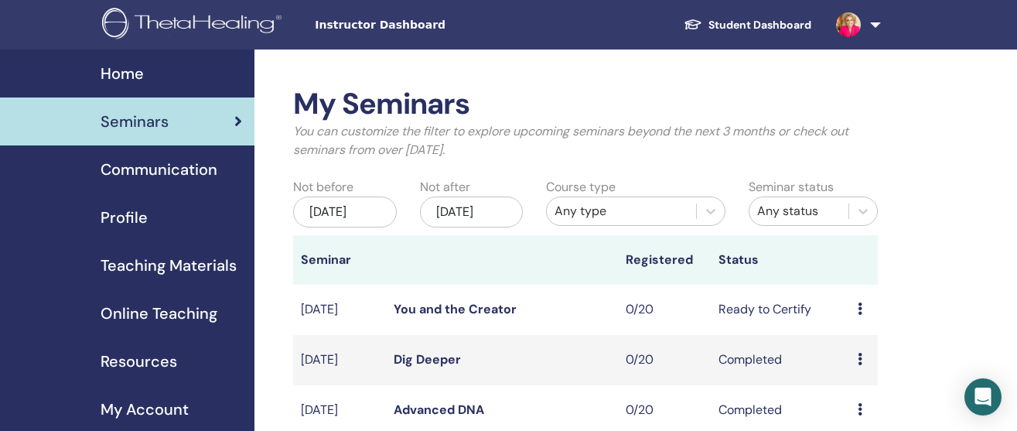
click at [171, 264] on span "Teaching Materials" at bounding box center [169, 265] width 136 height 23
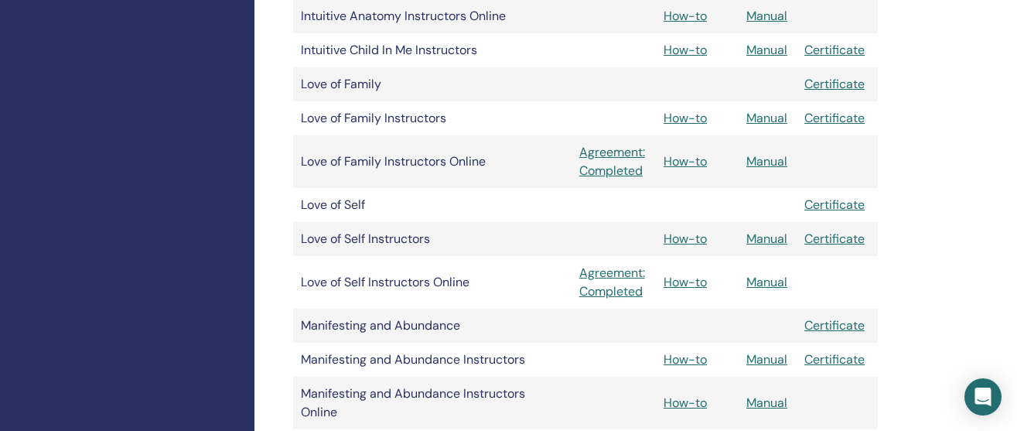
scroll to position [1599, 0]
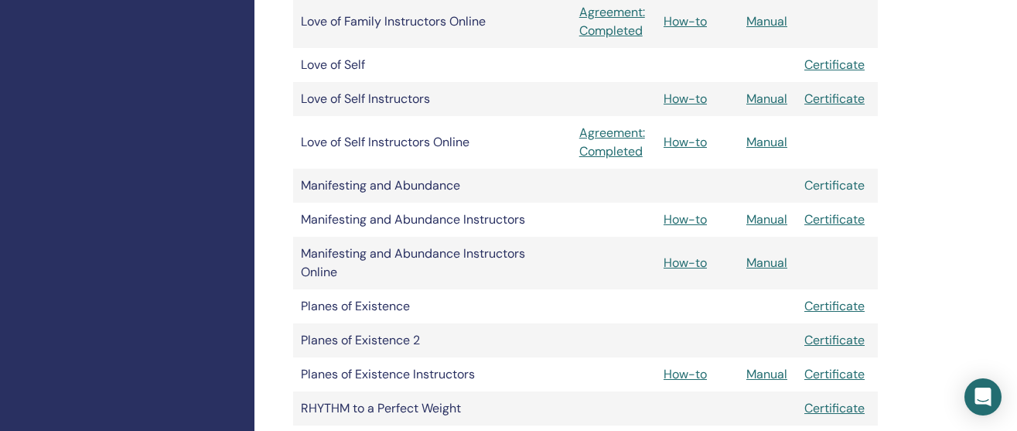
click at [842, 185] on link "Certificate" at bounding box center [834, 185] width 60 height 16
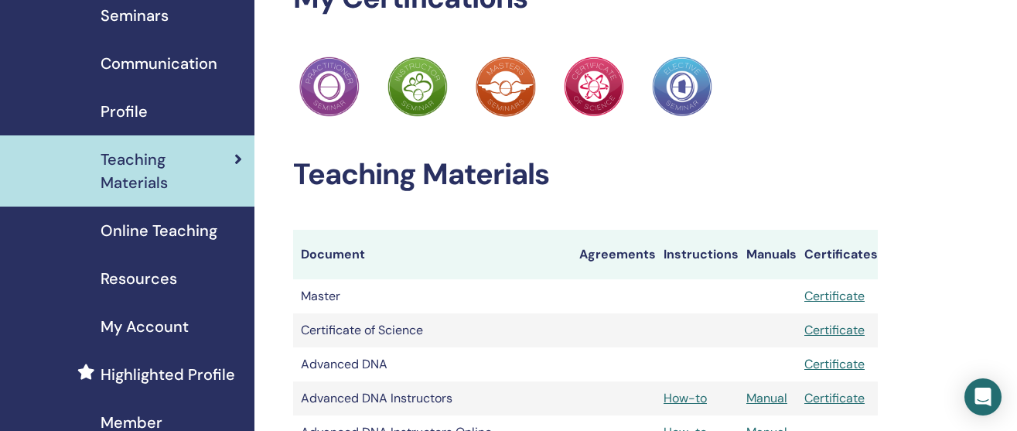
scroll to position [0, 0]
